Goal: Register for event/course

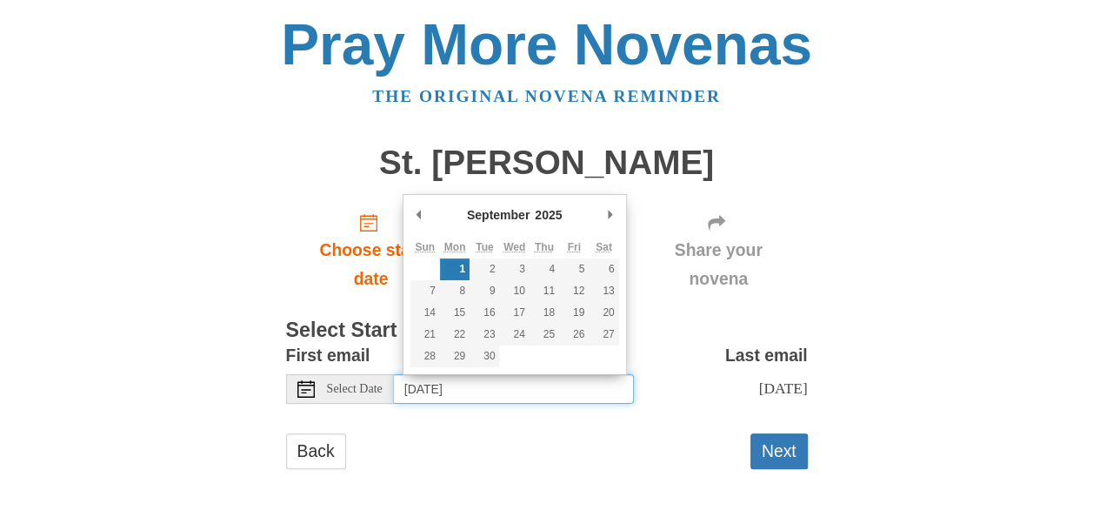
click at [444, 393] on input "Monday, September 1st" at bounding box center [514, 389] width 240 height 30
click at [551, 390] on input "Monday, September 1st" at bounding box center [514, 389] width 240 height 30
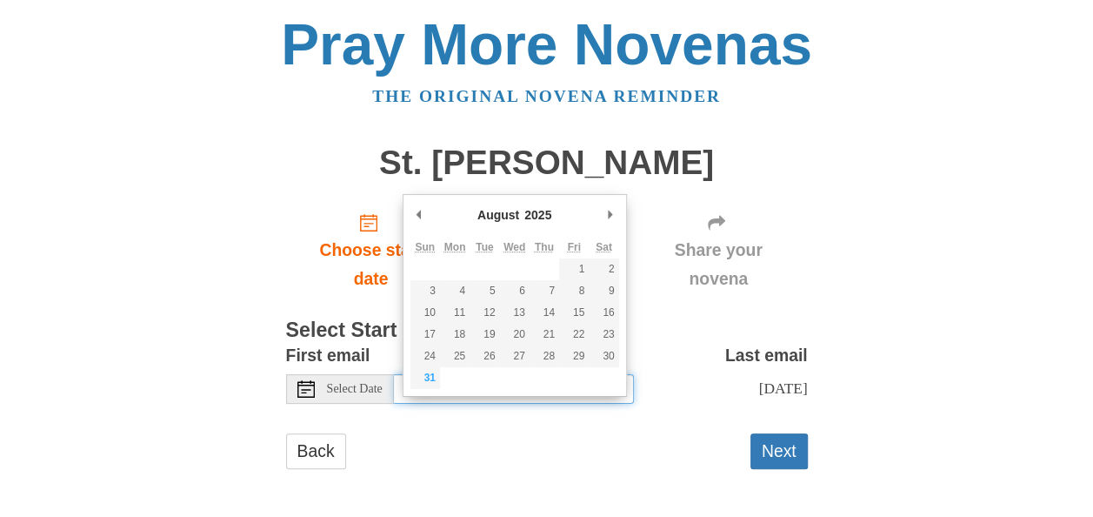
click at [440, 372] on td at bounding box center [455, 378] width 30 height 22
type input "Sunday, August 31st"
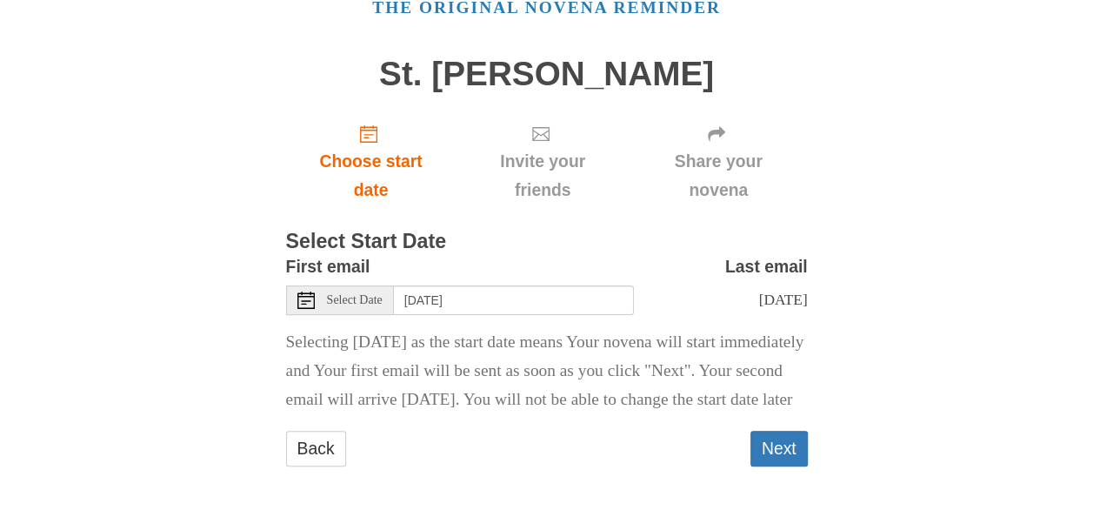
scroll to position [134, 0]
click at [764, 447] on button "Next" at bounding box center [779, 449] width 57 height 36
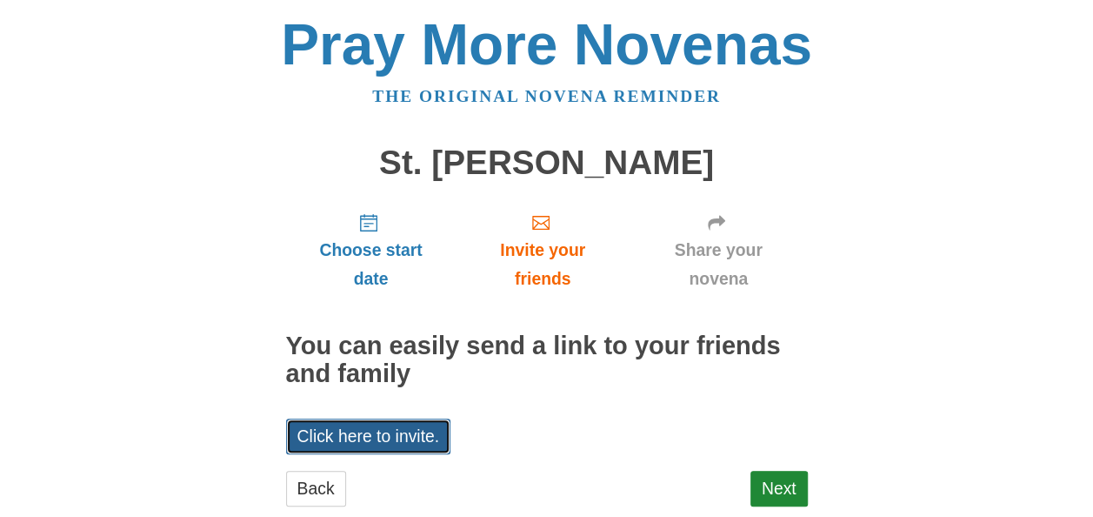
click at [357, 419] on link "Click here to invite." at bounding box center [368, 436] width 165 height 36
click at [626, 493] on div "Back Next" at bounding box center [547, 497] width 522 height 52
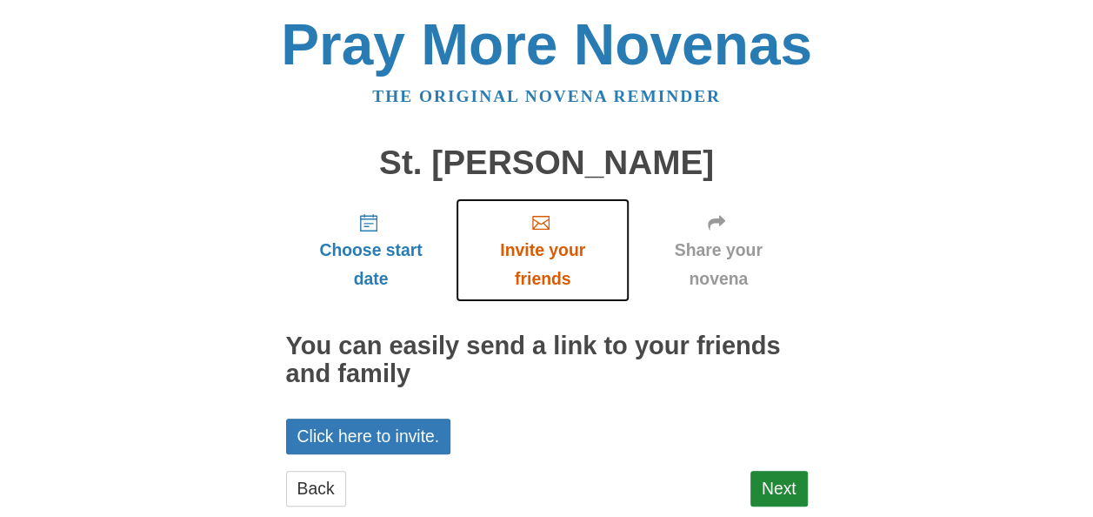
click at [544, 223] on use "Invite your friends" at bounding box center [540, 223] width 17 height 14
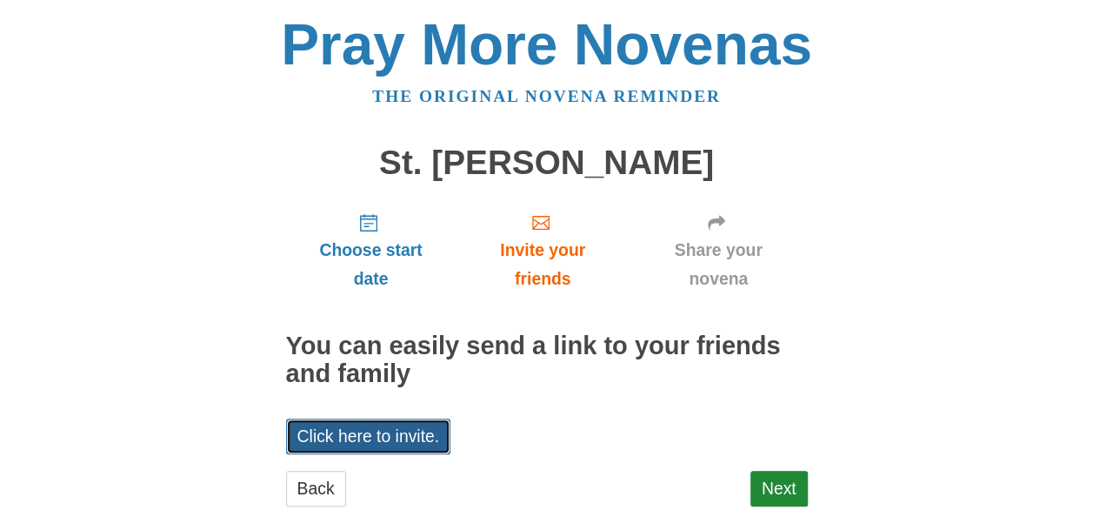
click at [366, 446] on link "Click here to invite." at bounding box center [368, 436] width 165 height 36
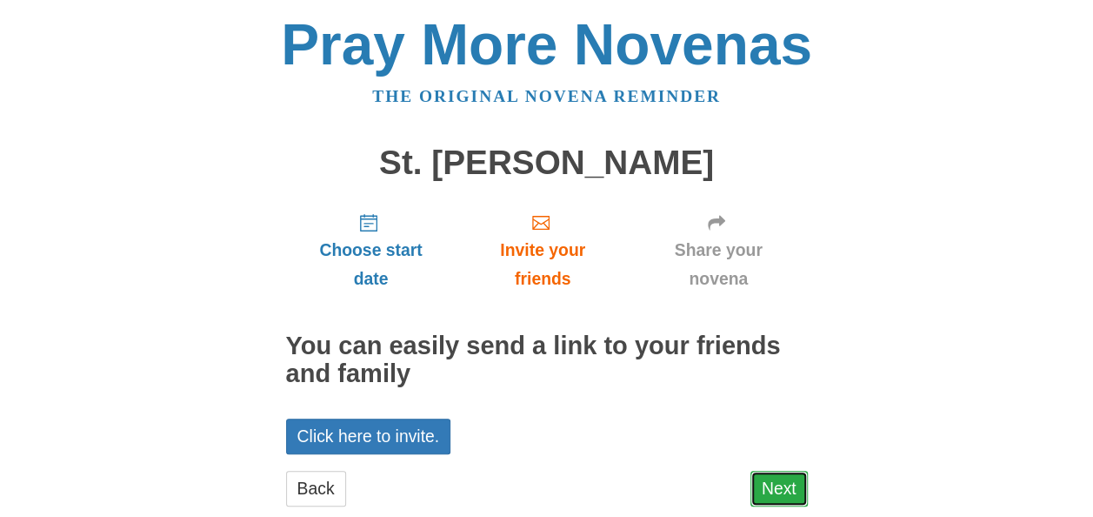
click at [785, 489] on link "Next" at bounding box center [779, 489] width 57 height 36
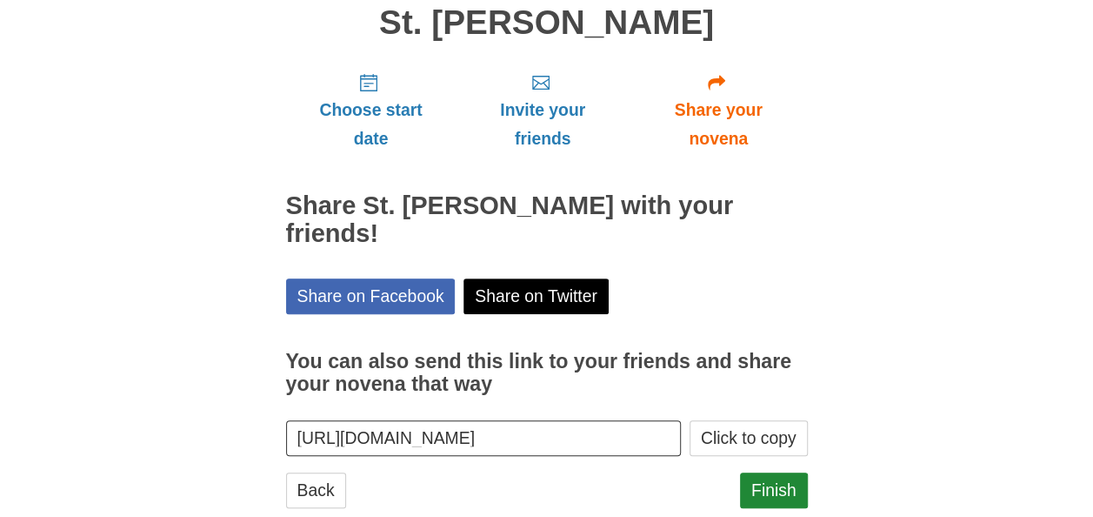
scroll to position [152, 0]
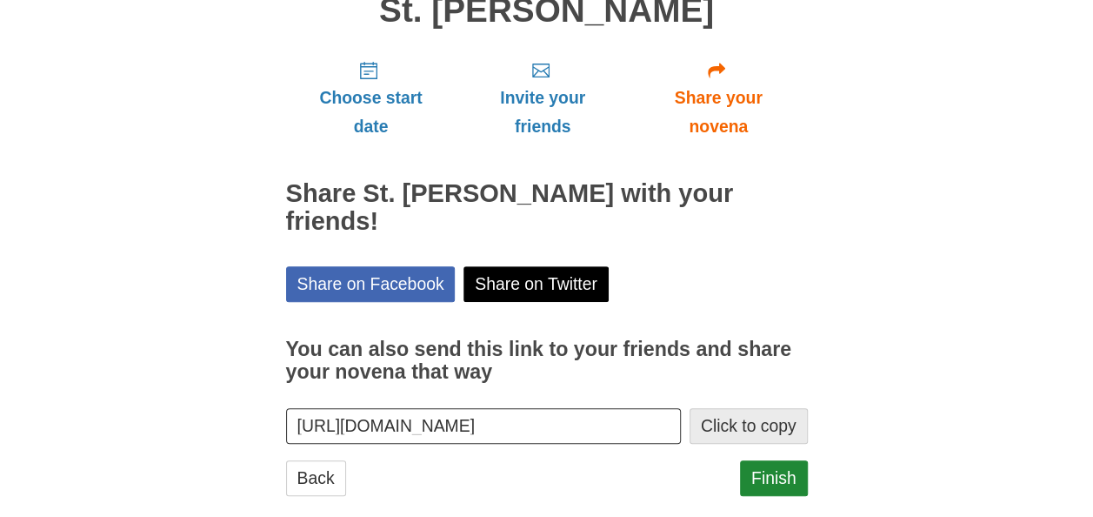
click at [728, 408] on button "Click to copy" at bounding box center [749, 426] width 118 height 36
click at [775, 460] on link "Finish" at bounding box center [774, 478] width 68 height 36
